Goal: Task Accomplishment & Management: Manage account settings

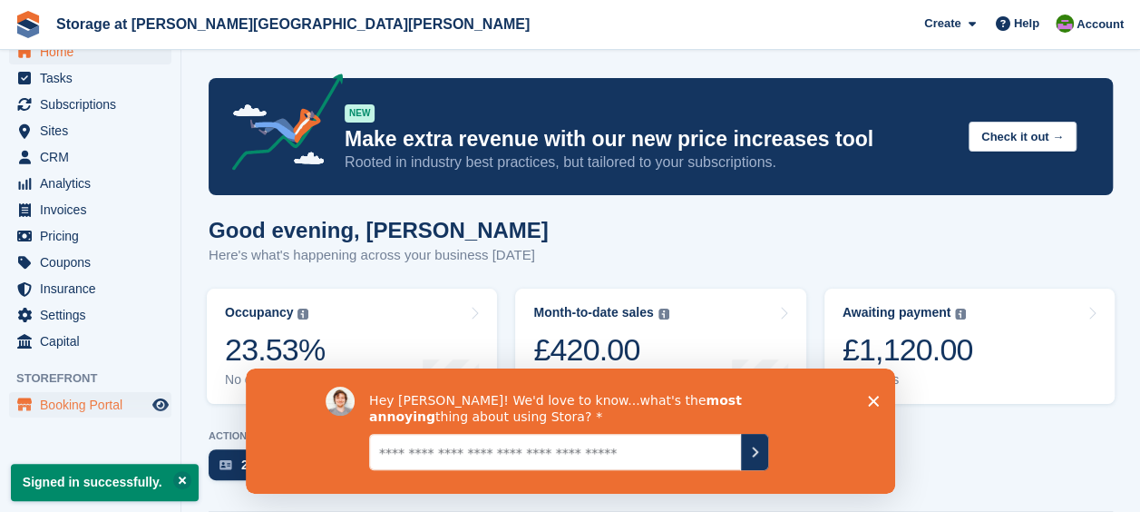
scroll to position [30, 0]
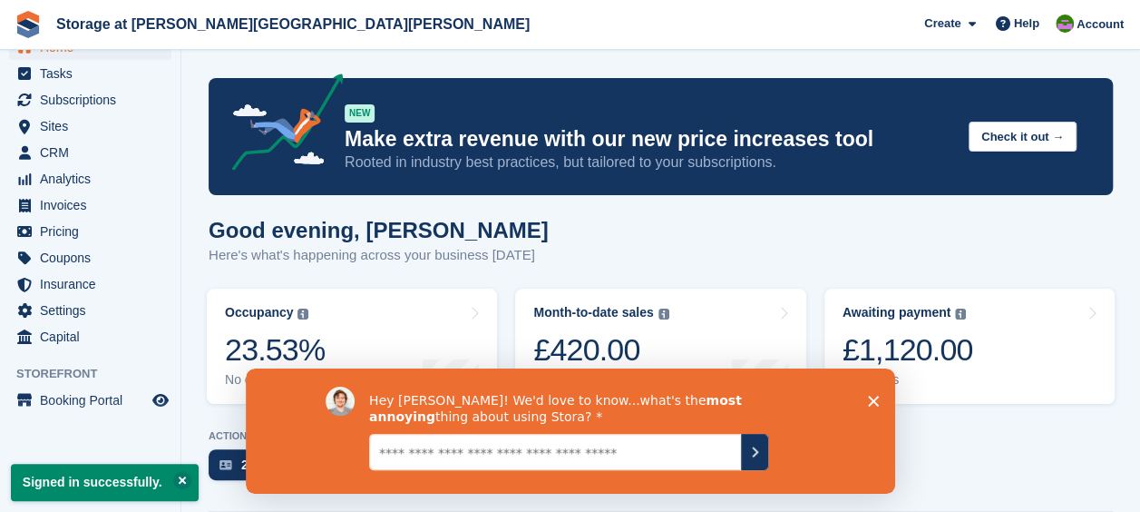
click at [868, 400] on icon "Close survey" at bounding box center [872, 400] width 11 height 11
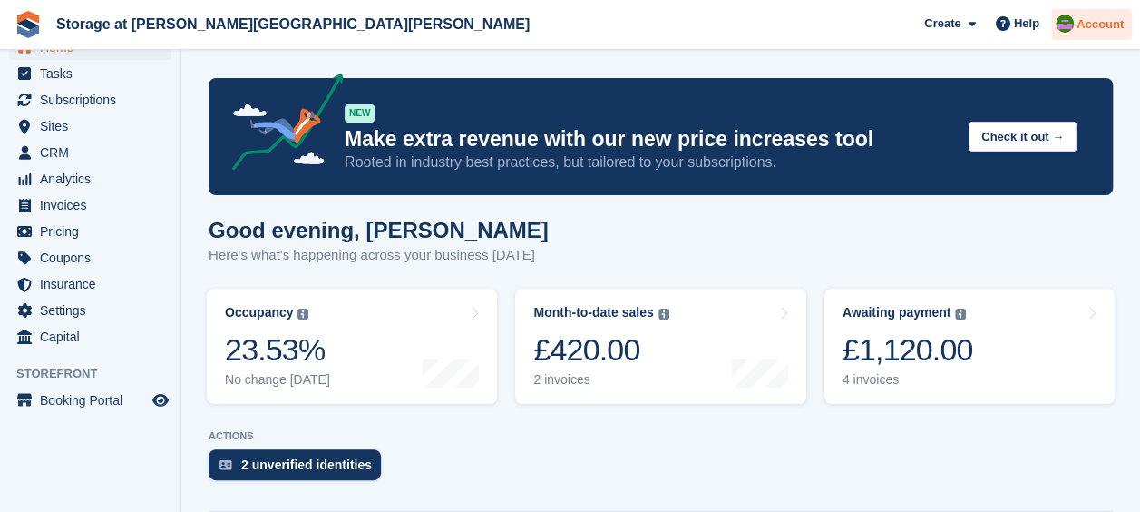
click at [1120, 13] on div "Account" at bounding box center [1092, 25] width 81 height 32
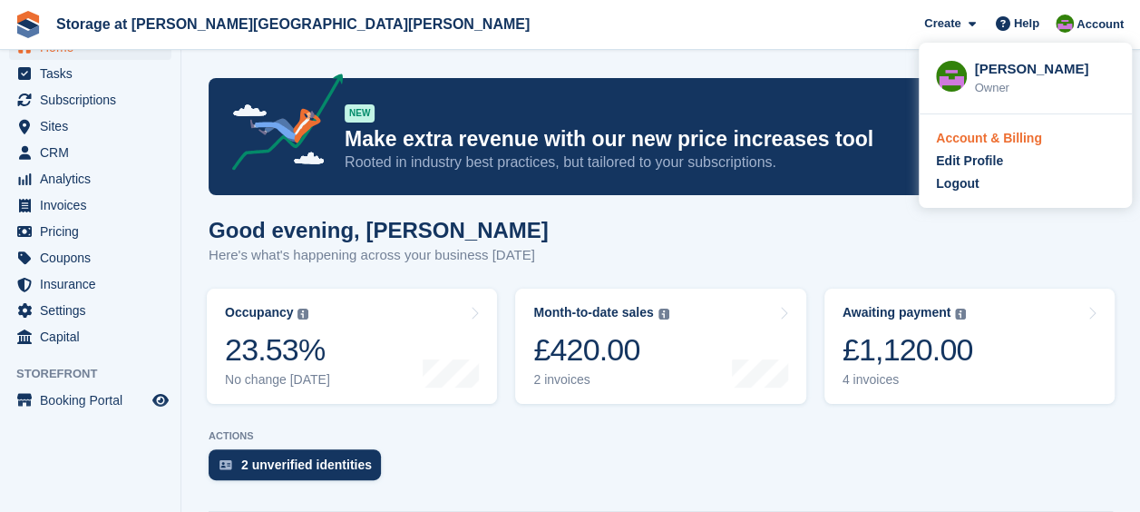
click at [1007, 131] on div "Account & Billing" at bounding box center [989, 138] width 106 height 19
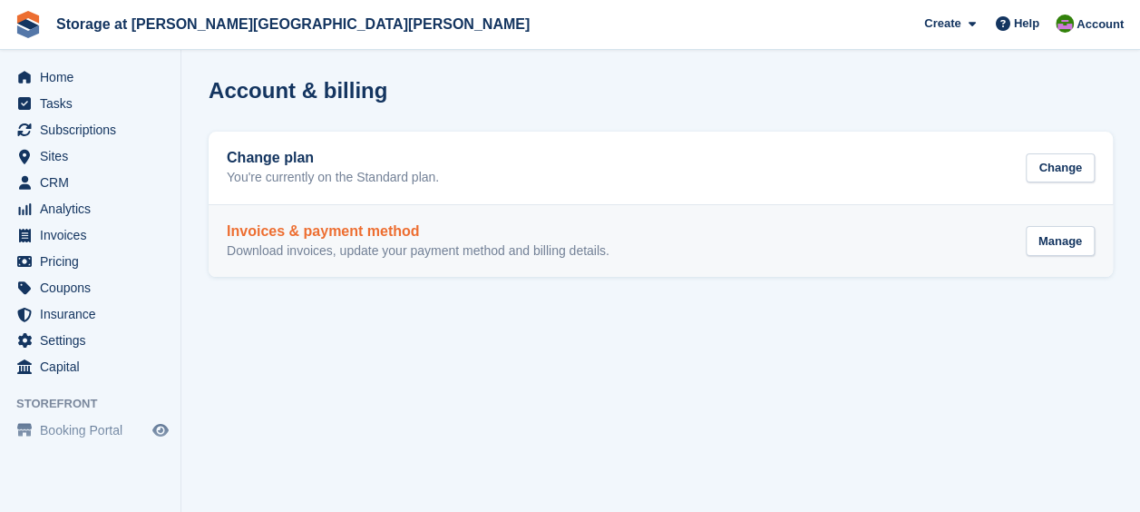
click at [399, 238] on h2 "Invoices & payment method" at bounding box center [418, 231] width 383 height 16
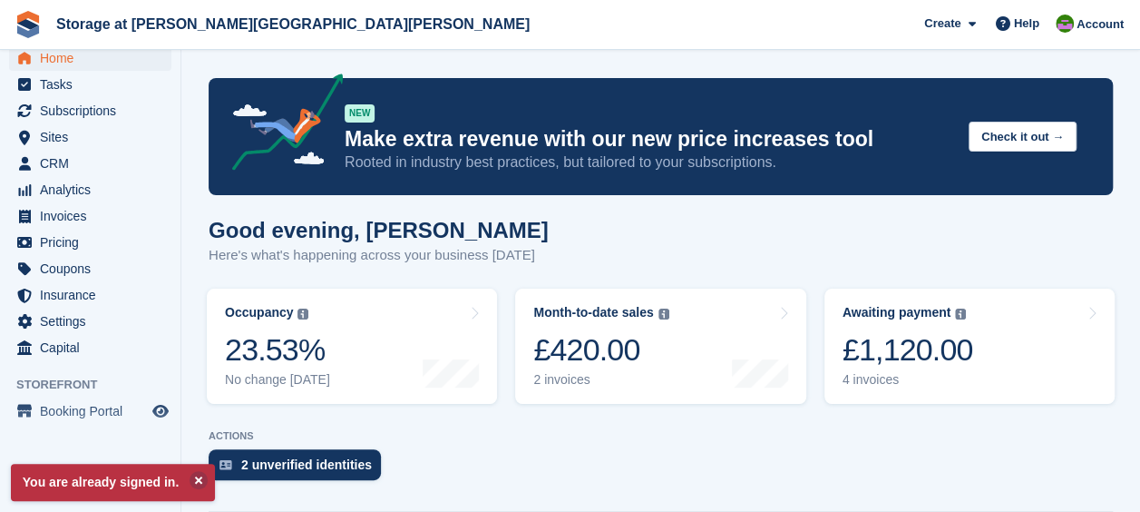
scroll to position [30, 0]
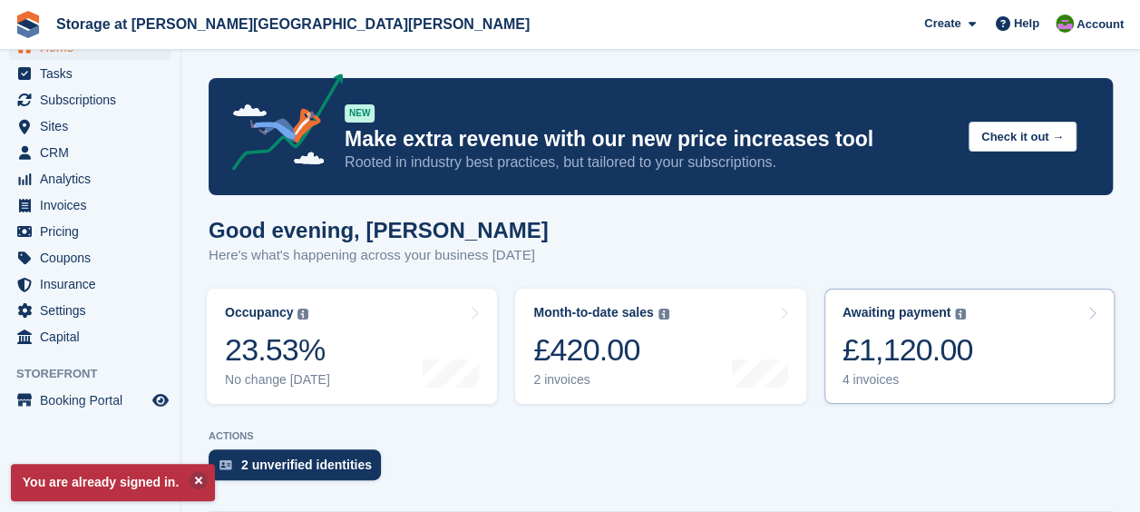
click at [1005, 354] on link "Awaiting payment The total outstanding balance on all open invoices. £1,120.00 …" at bounding box center [970, 346] width 290 height 115
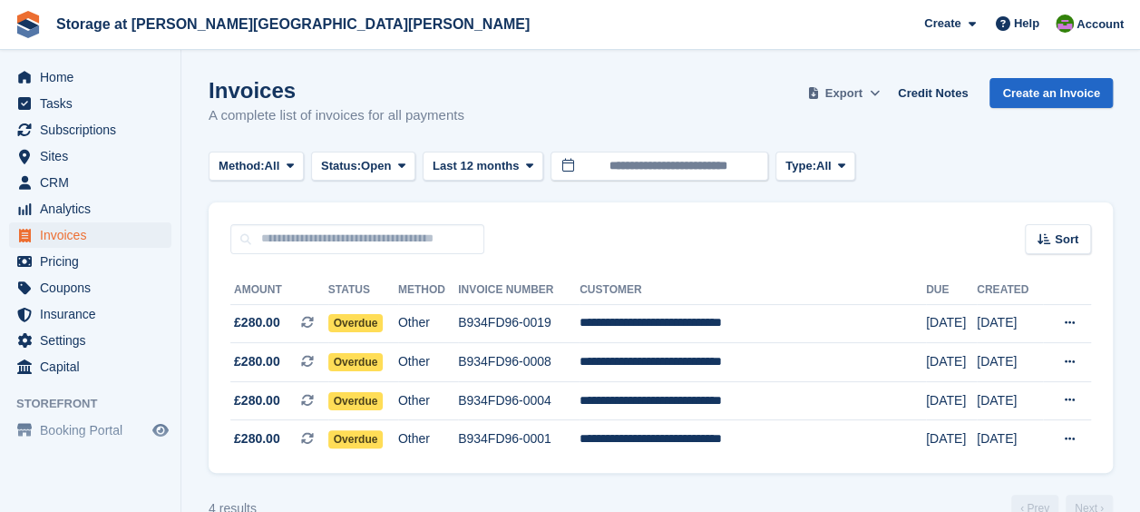
click at [863, 96] on span "Export" at bounding box center [844, 93] width 37 height 18
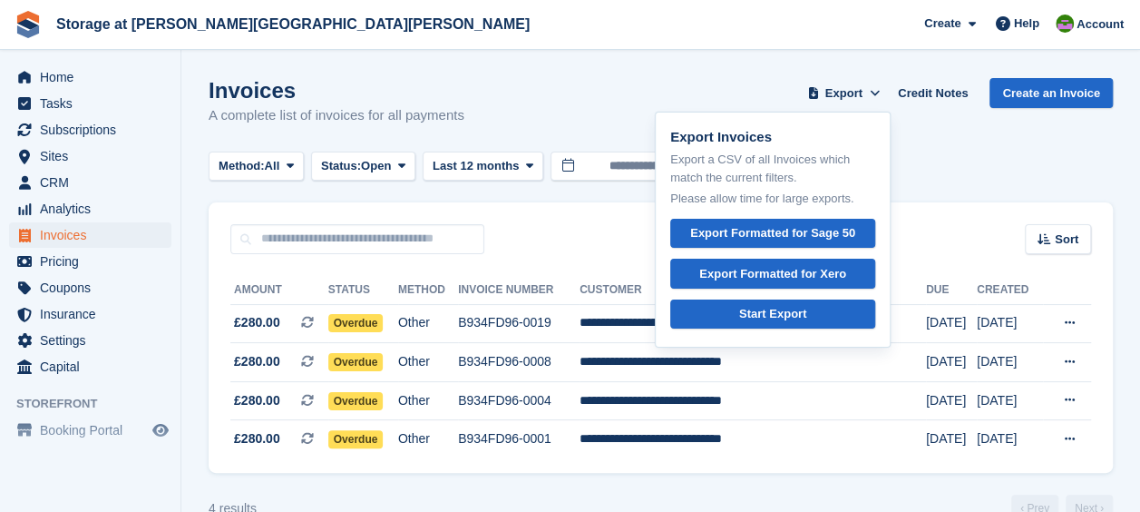
click at [944, 152] on div "Method: All All Bank Transfer Cash Cheque Debit/Credit Card Direct Debit SEPA D…" at bounding box center [661, 167] width 905 height 30
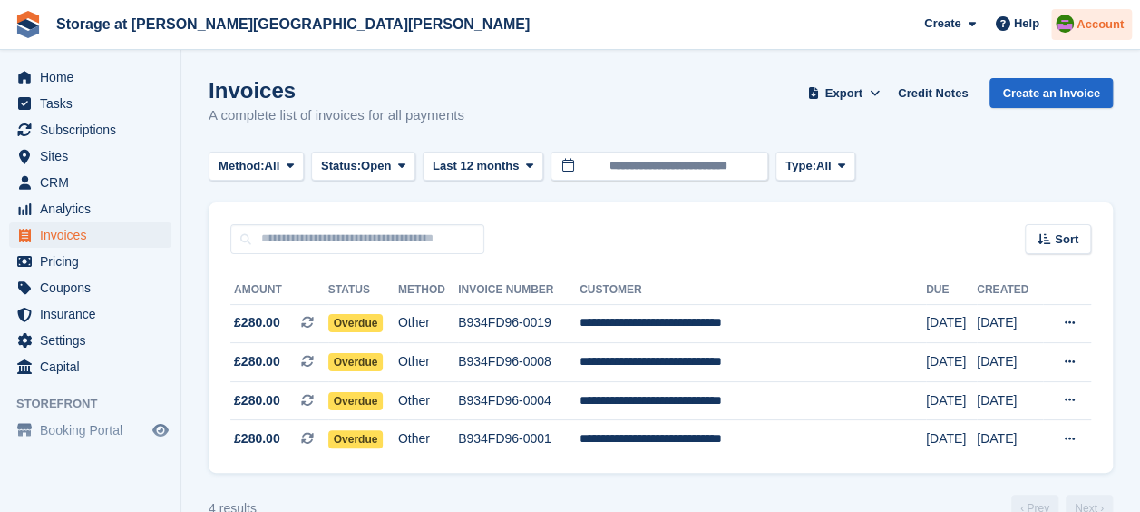
click at [1096, 27] on span "Account" at bounding box center [1100, 24] width 47 height 18
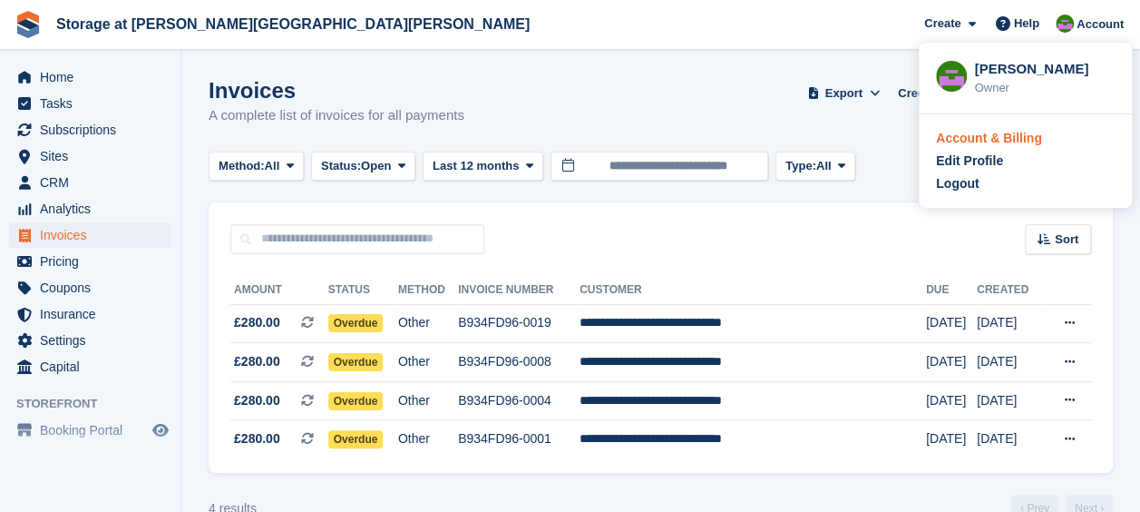
click at [1000, 138] on div "Account & Billing" at bounding box center [989, 138] width 106 height 19
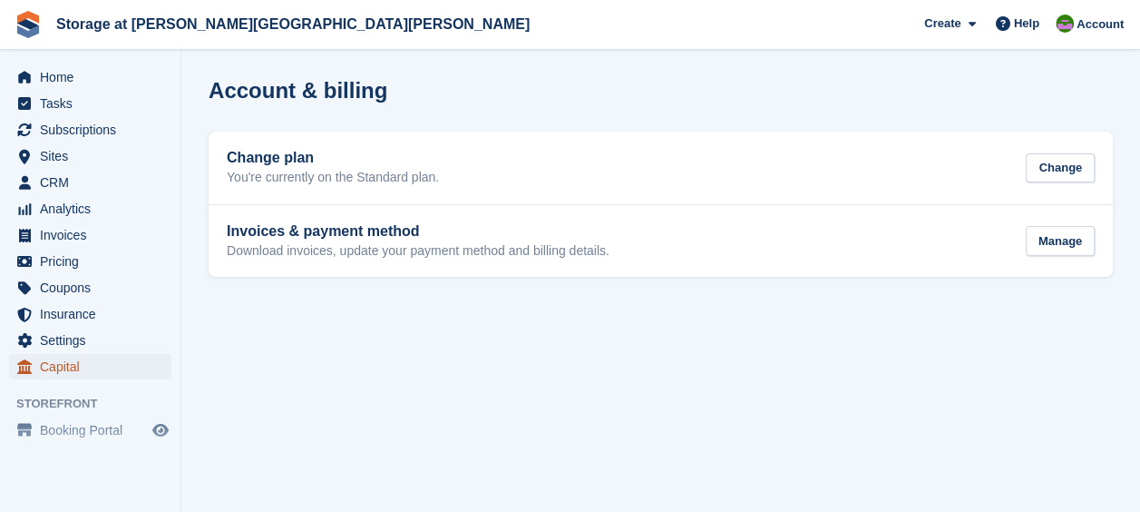
click at [64, 362] on span "Capital" at bounding box center [94, 366] width 109 height 25
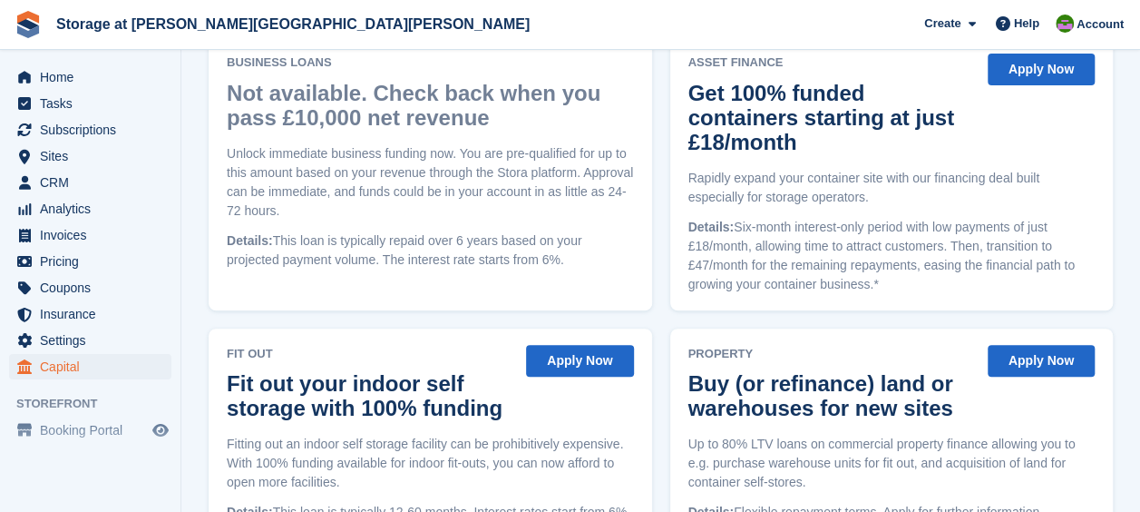
scroll to position [272, 0]
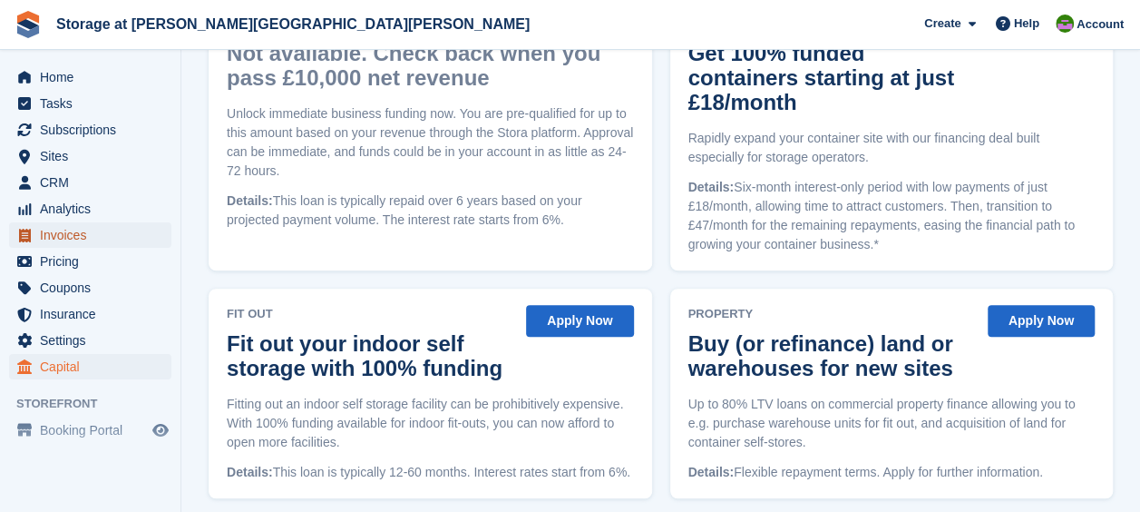
click at [74, 233] on span "Invoices" at bounding box center [94, 234] width 109 height 25
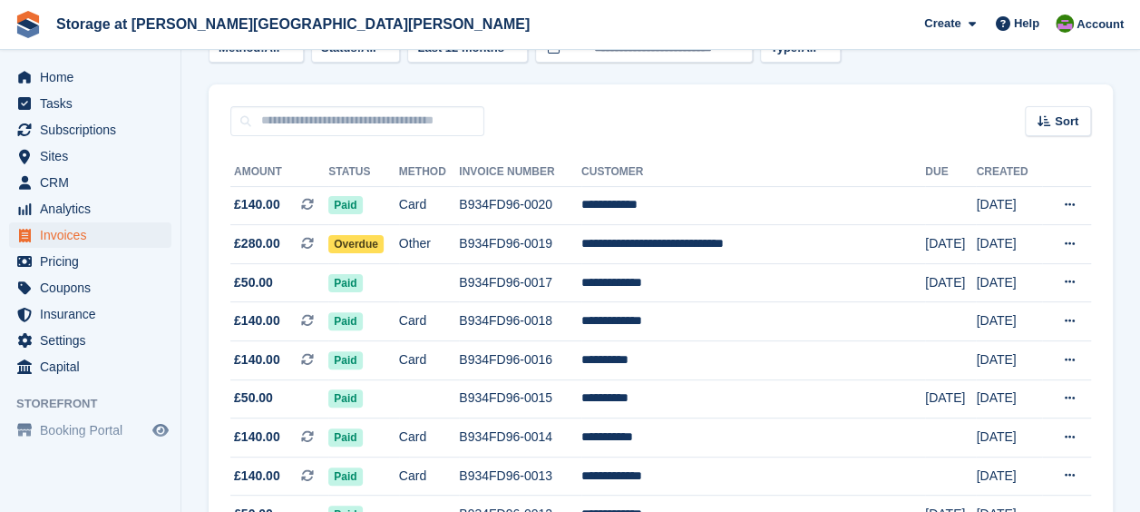
scroll to position [117, 0]
click at [64, 205] on span "Analytics" at bounding box center [94, 208] width 109 height 25
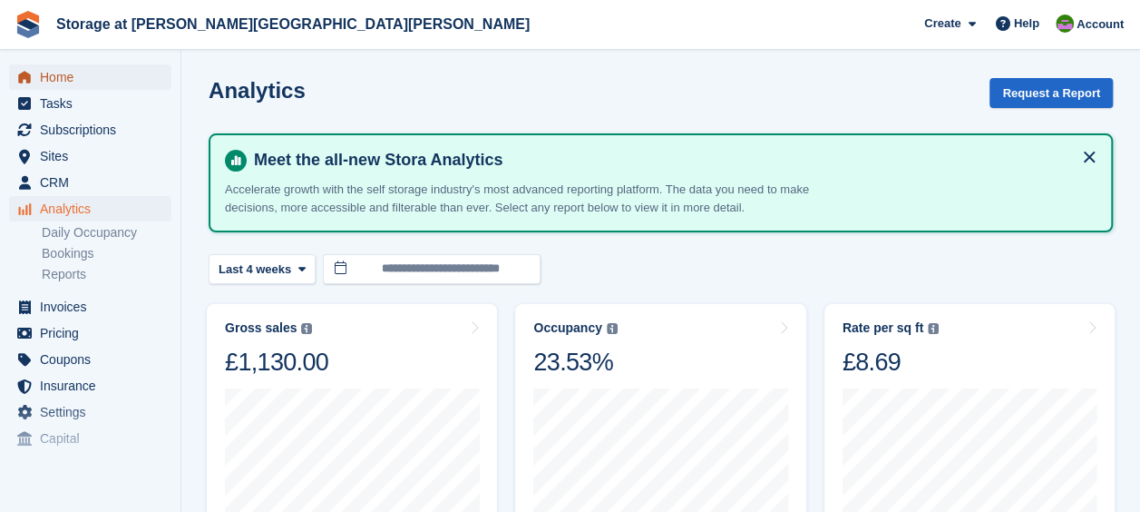
click at [57, 86] on span "Home" at bounding box center [94, 76] width 109 height 25
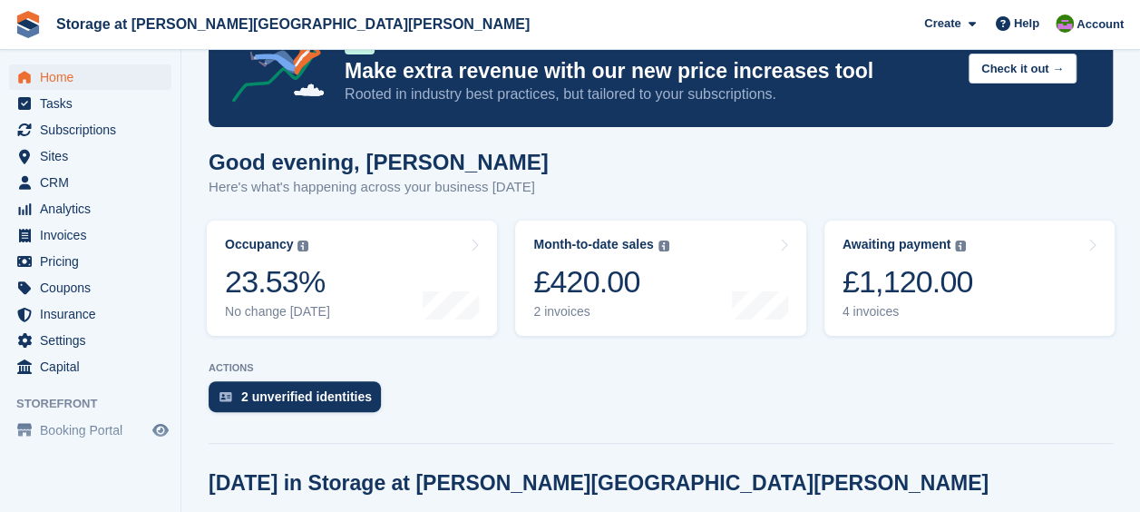
scroll to position [272, 0]
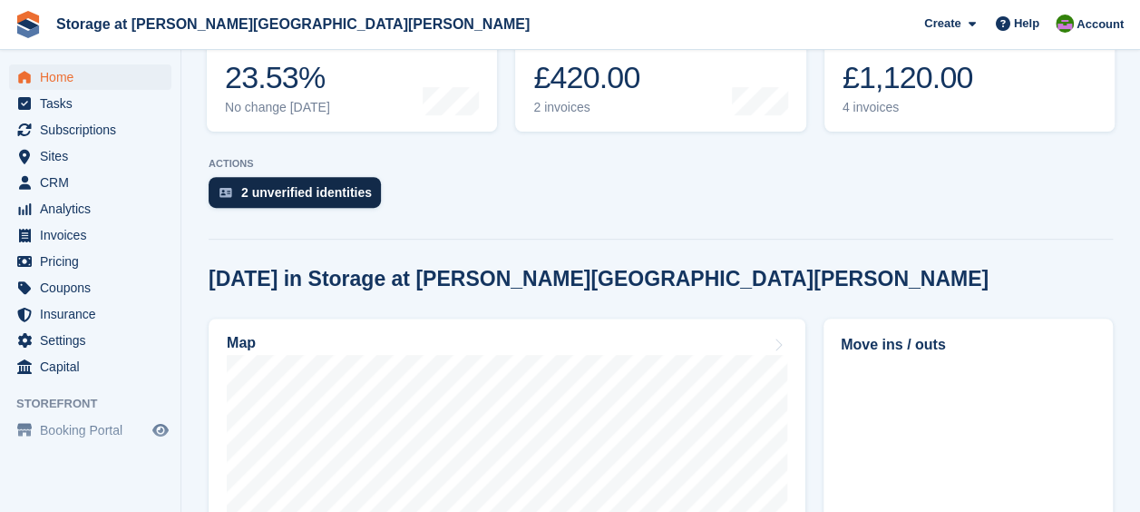
click at [314, 181] on div "2 unverified identities" at bounding box center [295, 192] width 172 height 31
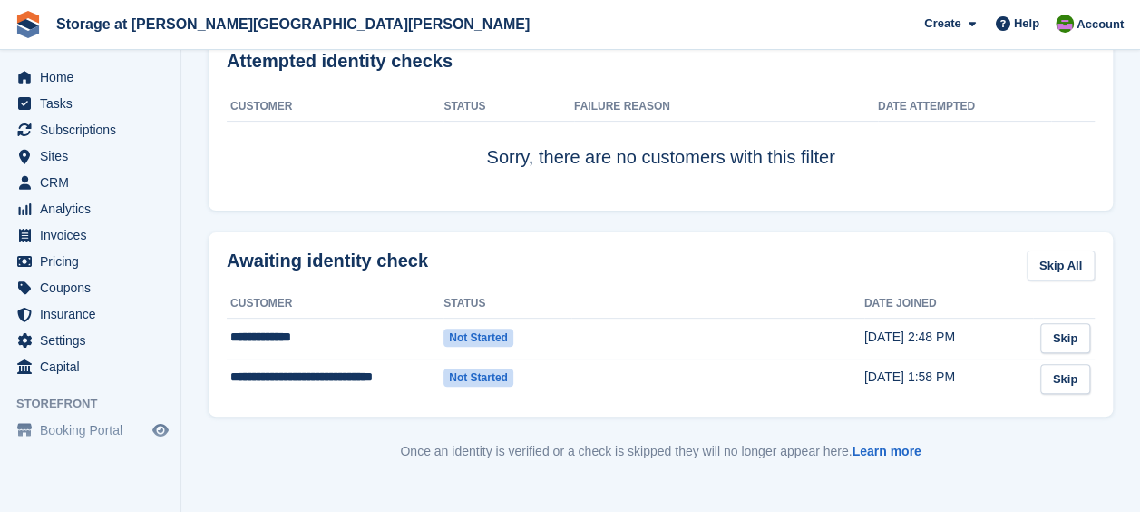
scroll to position [159, 0]
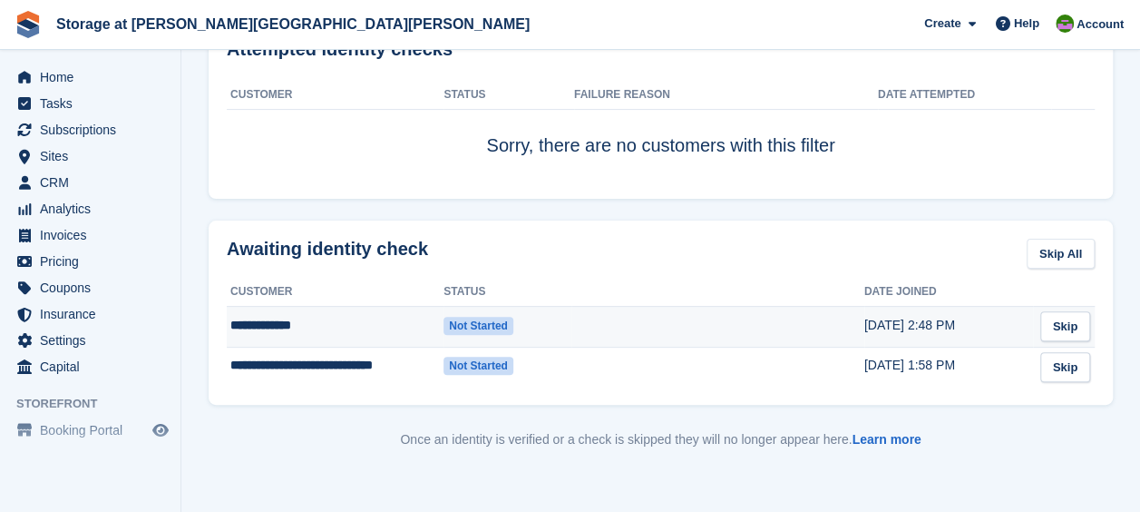
click at [465, 321] on span "Not started" at bounding box center [479, 326] width 70 height 18
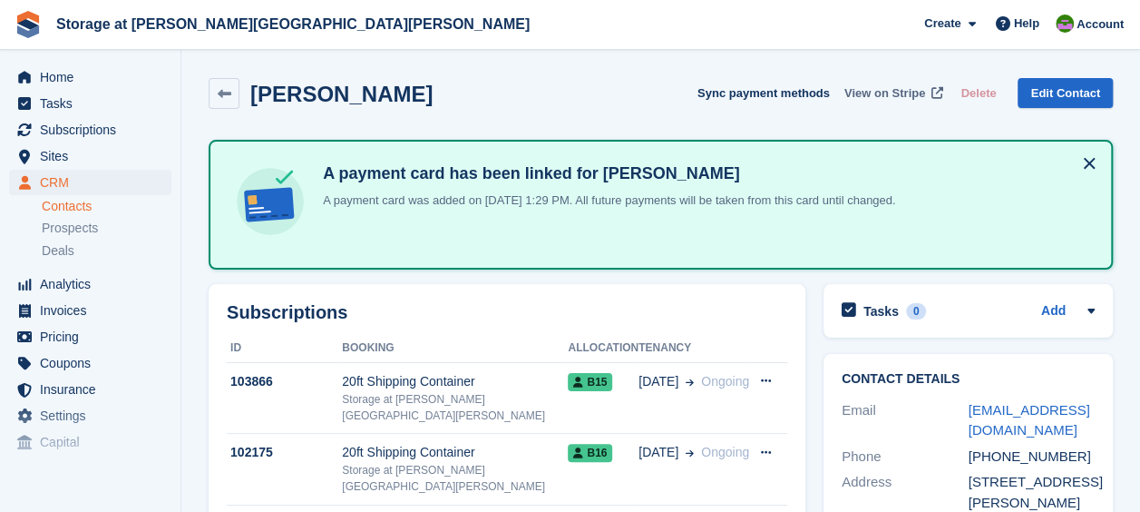
click at [903, 86] on span "View on Stripe" at bounding box center [885, 93] width 81 height 18
